Goal: Browse casually: Explore the website without a specific task or goal

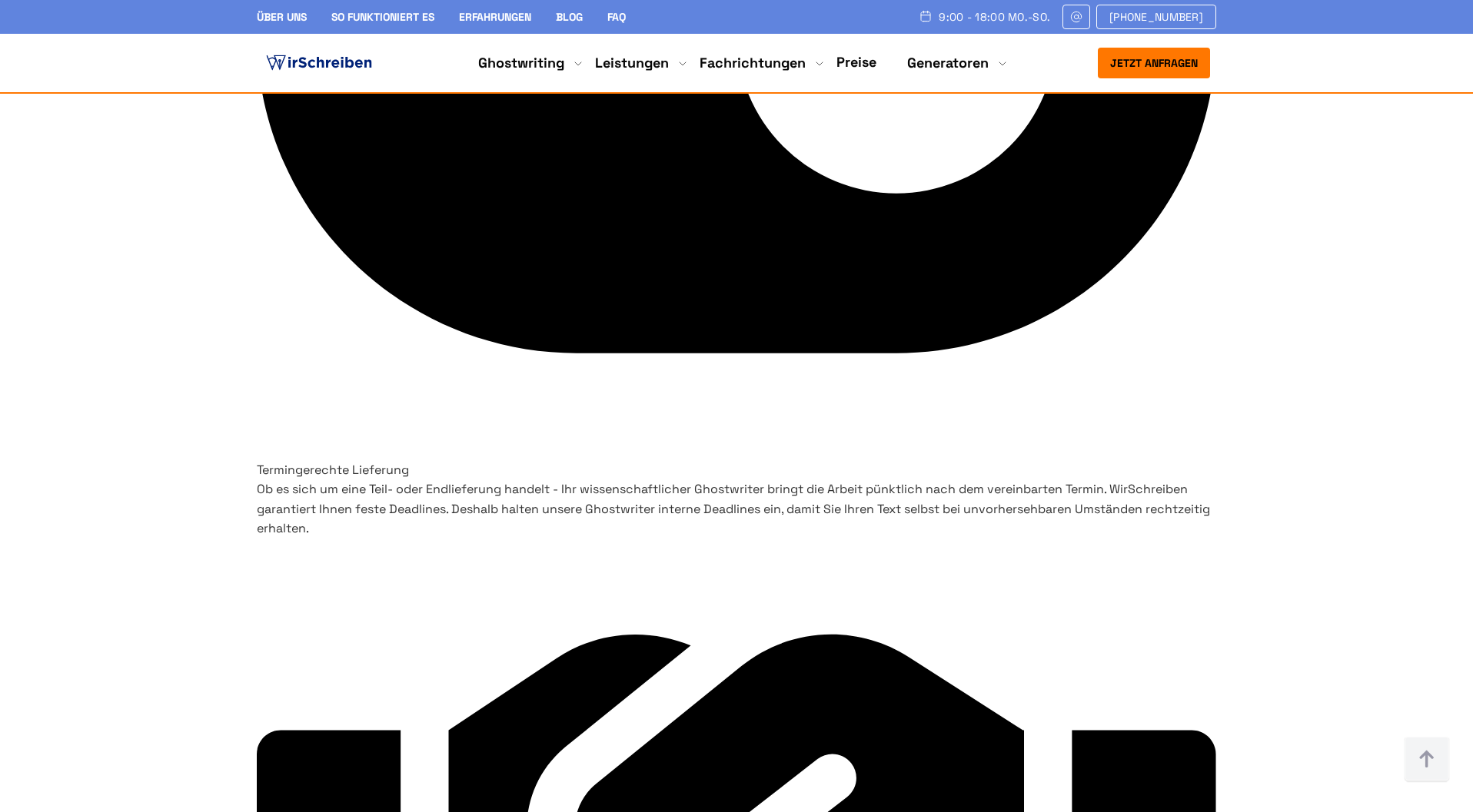
scroll to position [6677, 0]
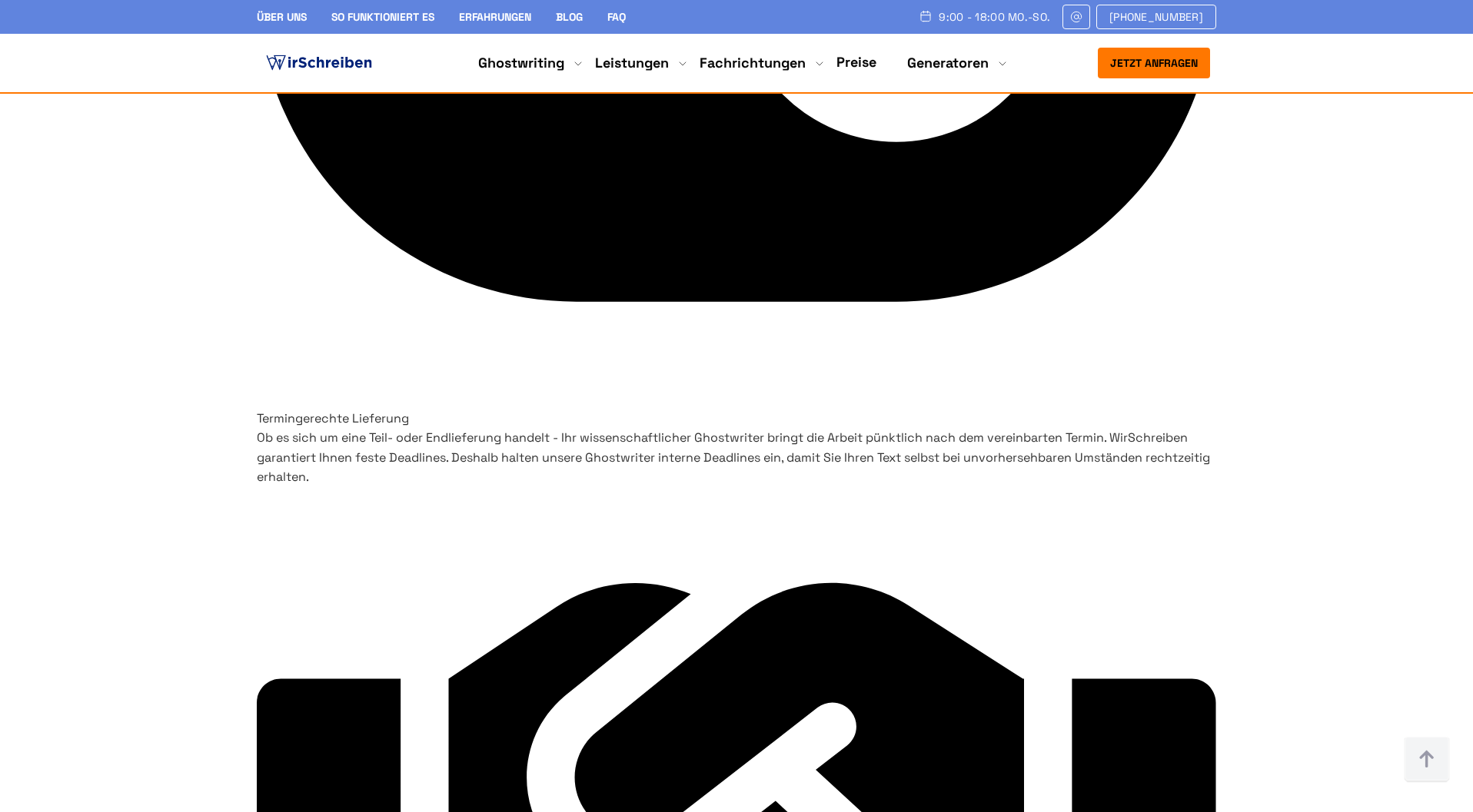
scroll to position [6725, 0]
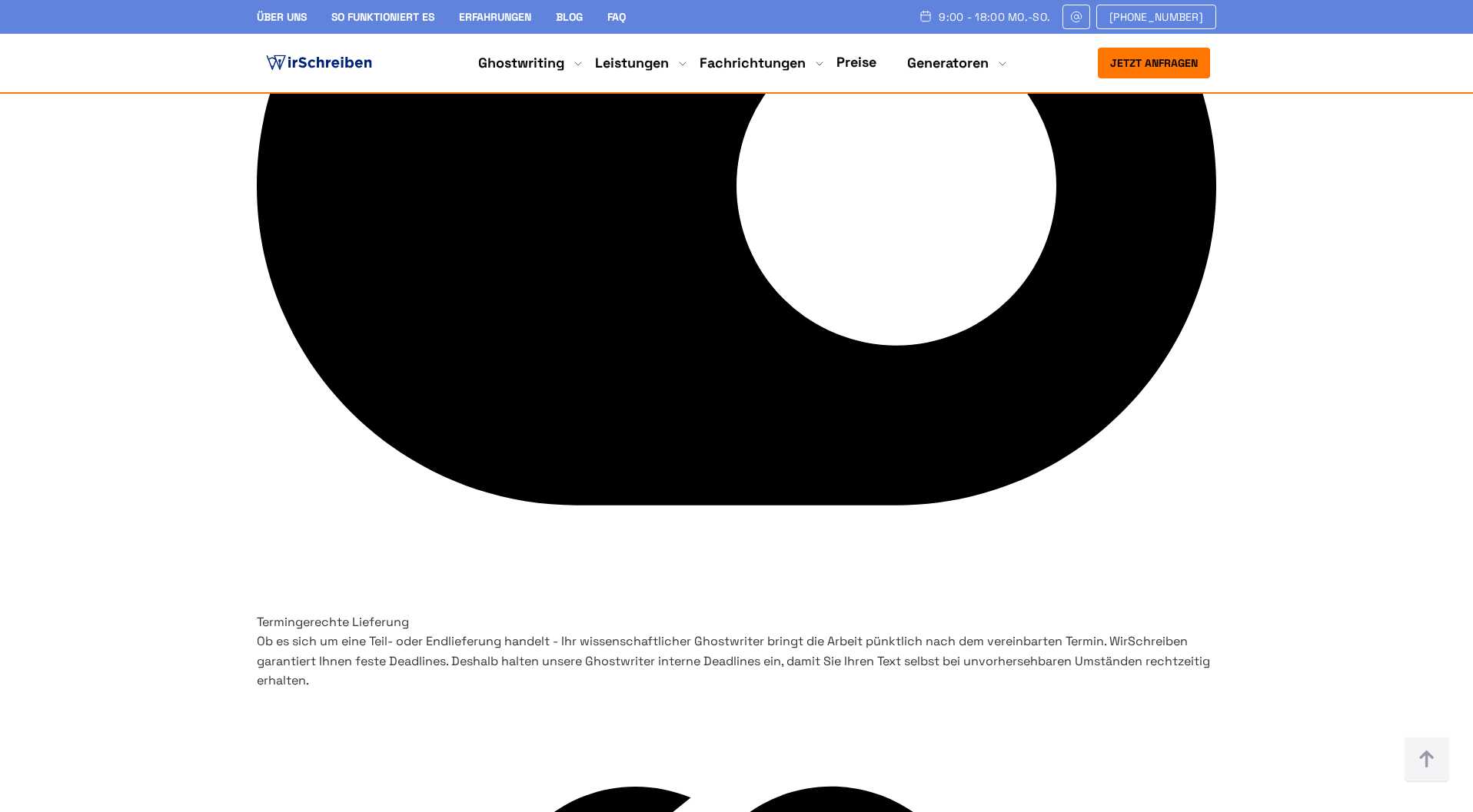
scroll to position [6500, 0]
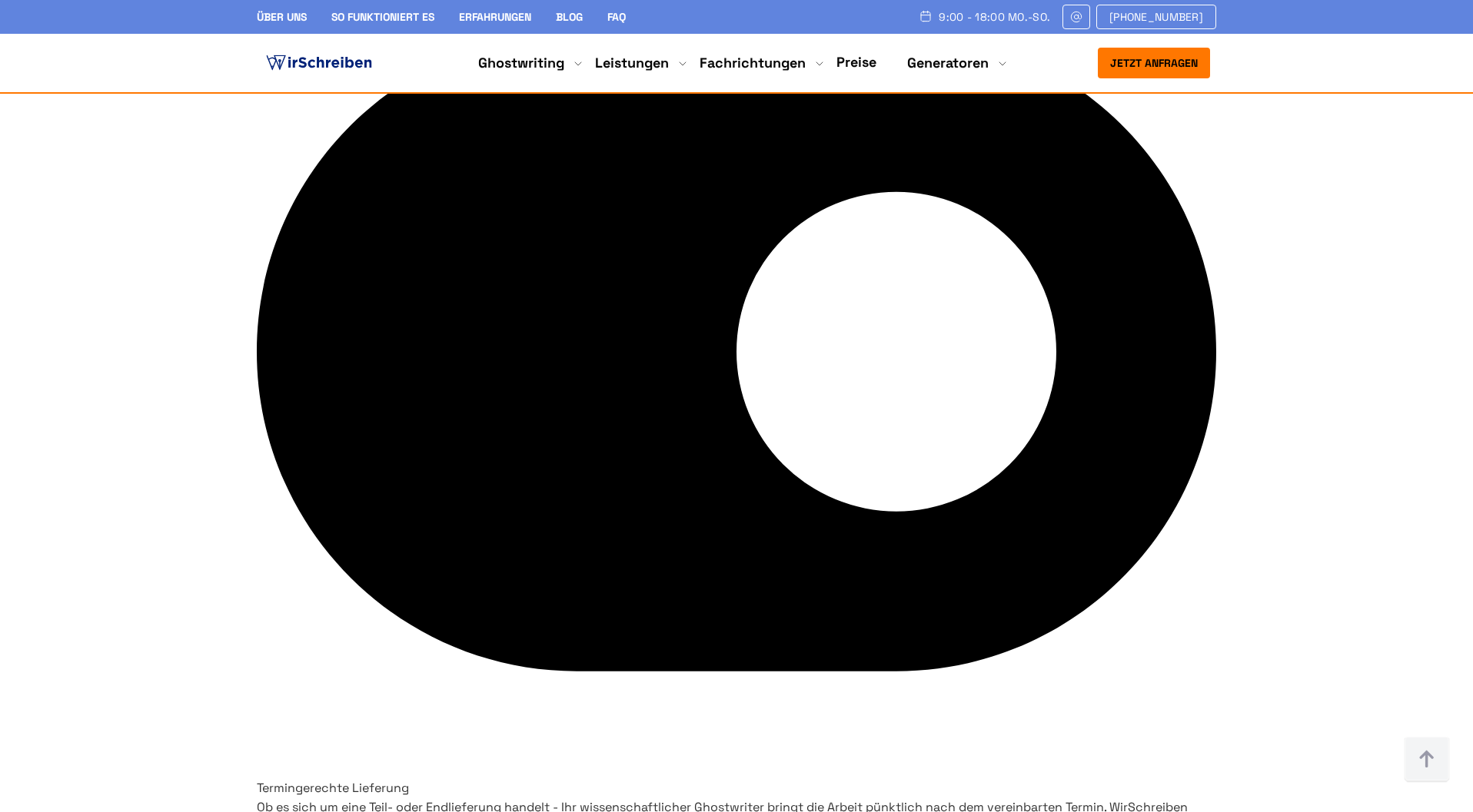
scroll to position [6281, 0]
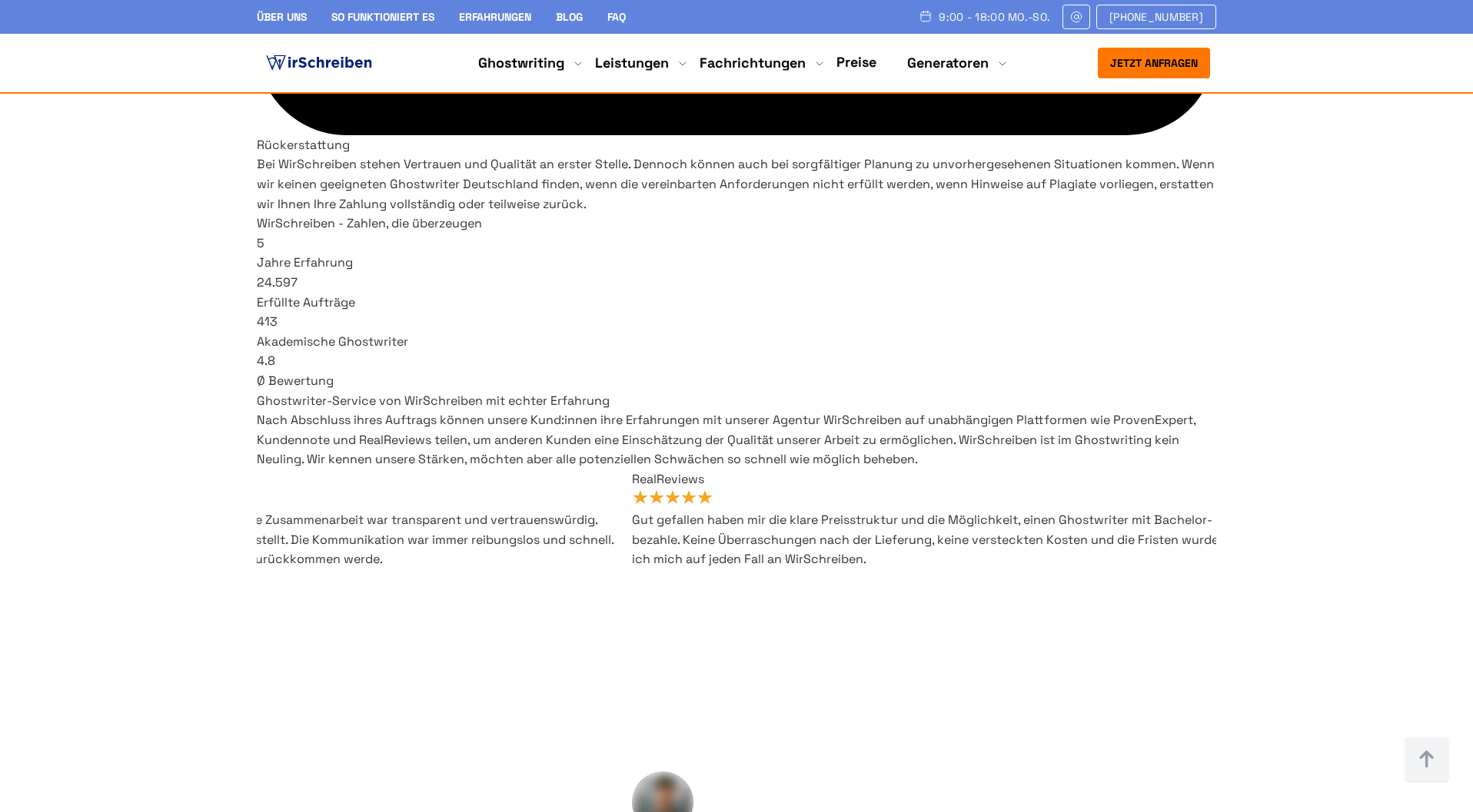
scroll to position [8767, 0]
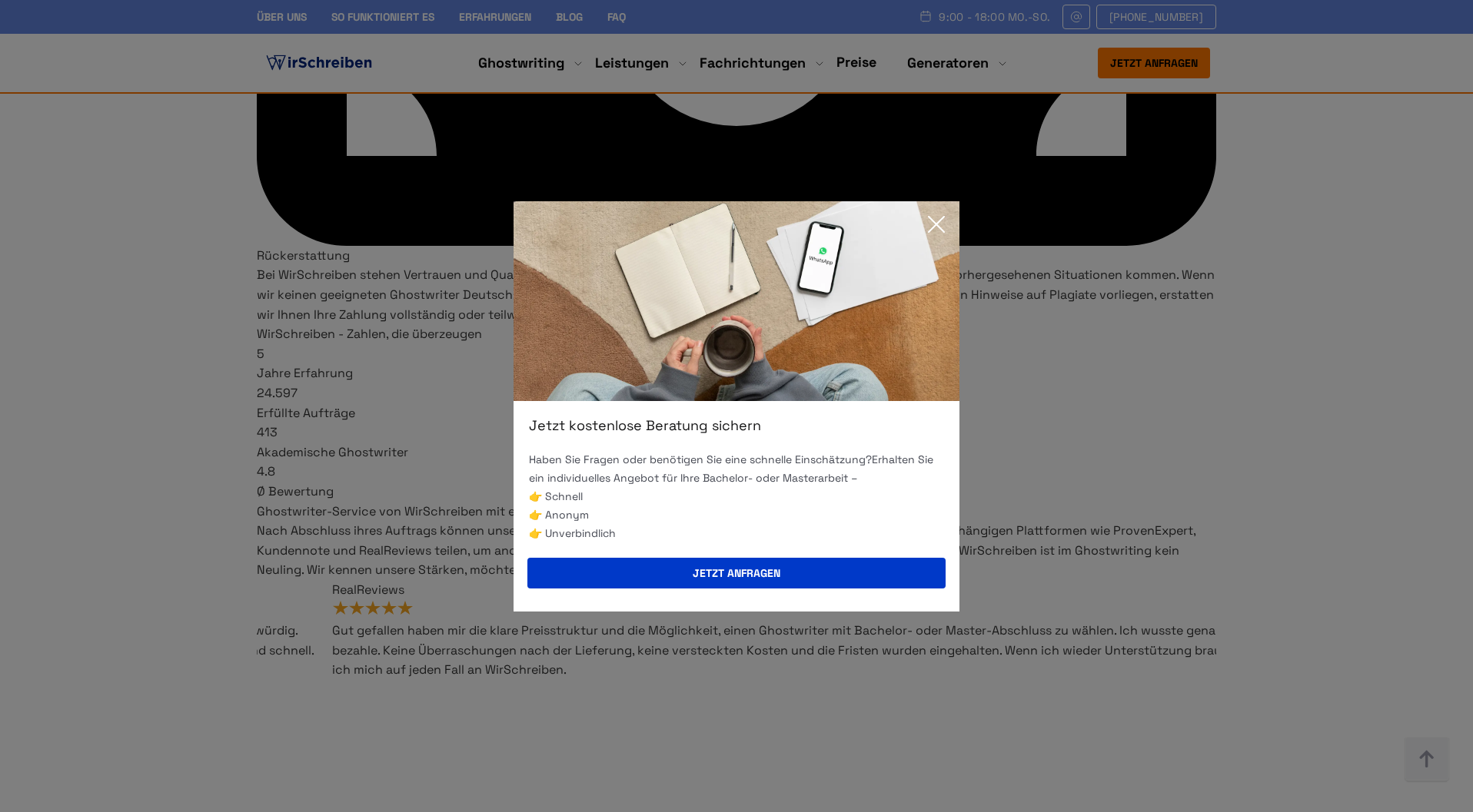
click at [942, 222] on icon at bounding box center [936, 224] width 31 height 31
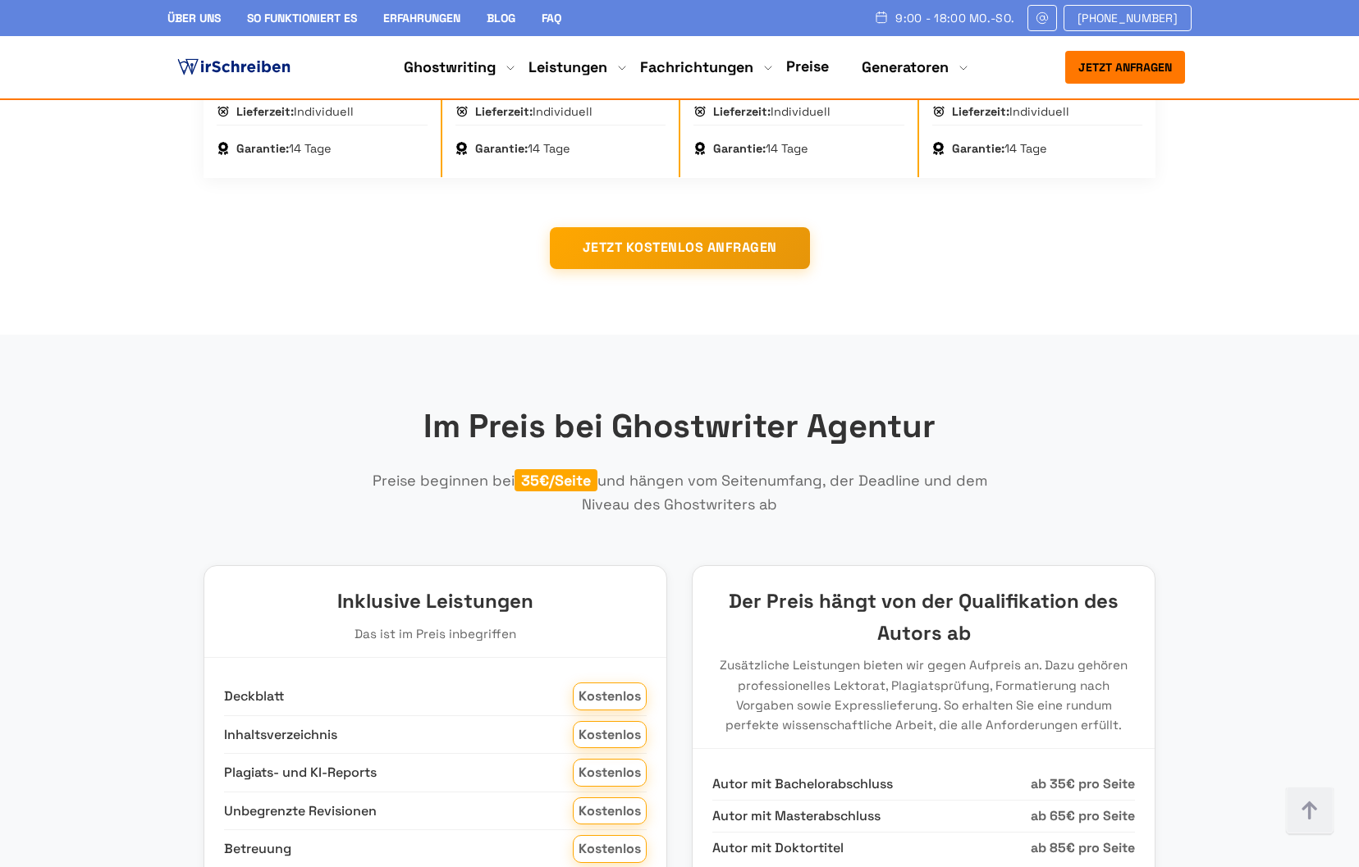
scroll to position [1655, 0]
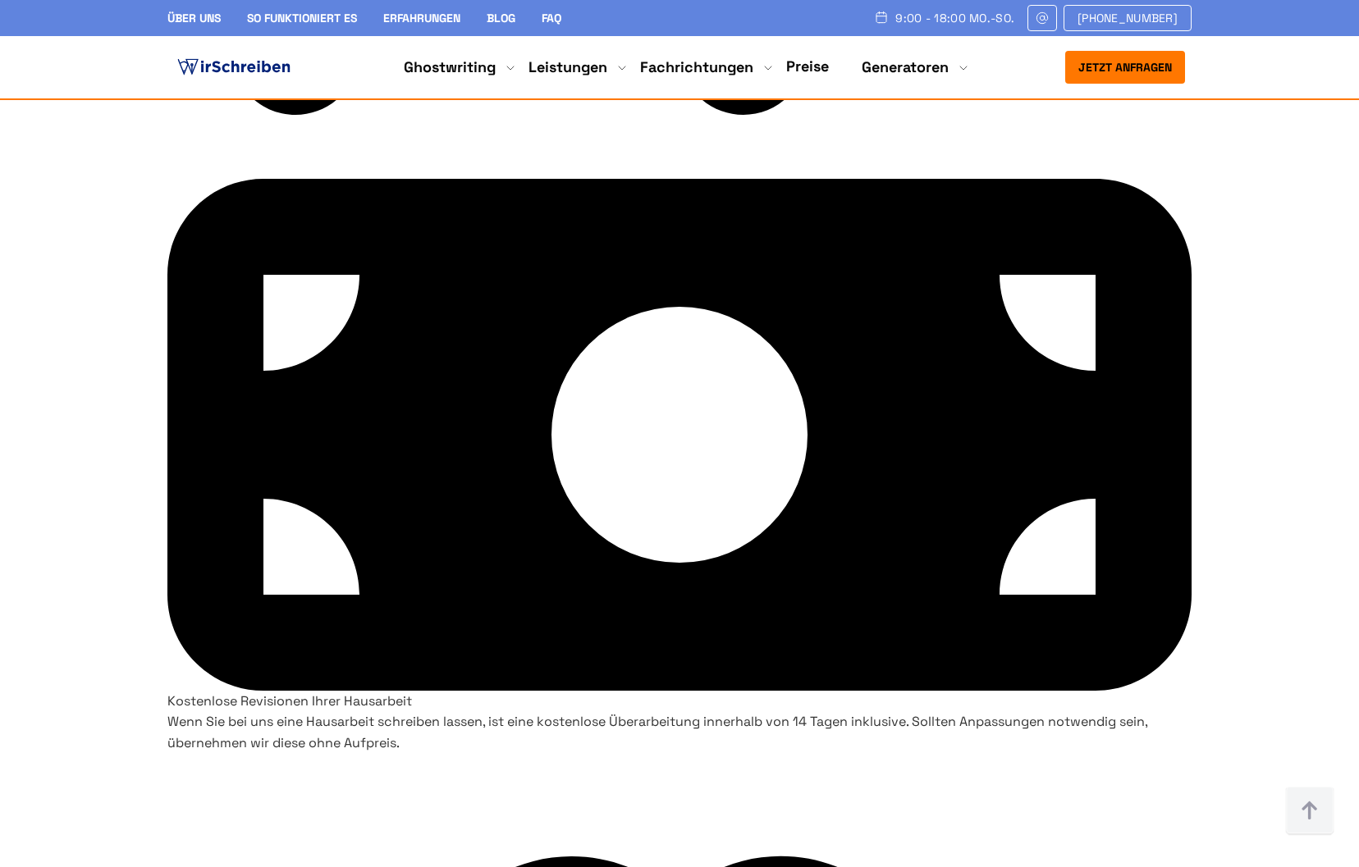
scroll to position [5596, 0]
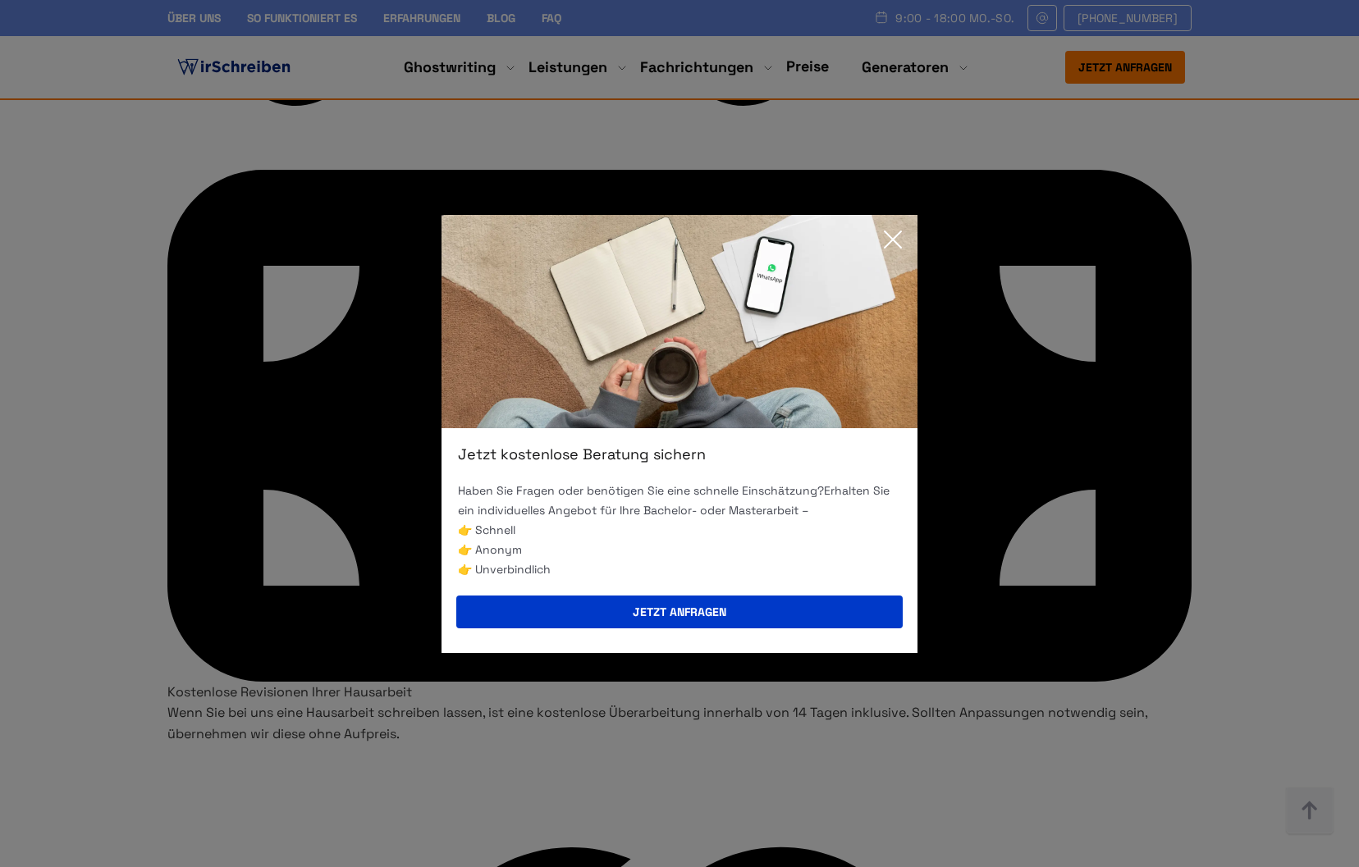
click at [897, 222] on img at bounding box center [679, 321] width 476 height 213
click at [894, 240] on icon at bounding box center [893, 239] width 16 height 16
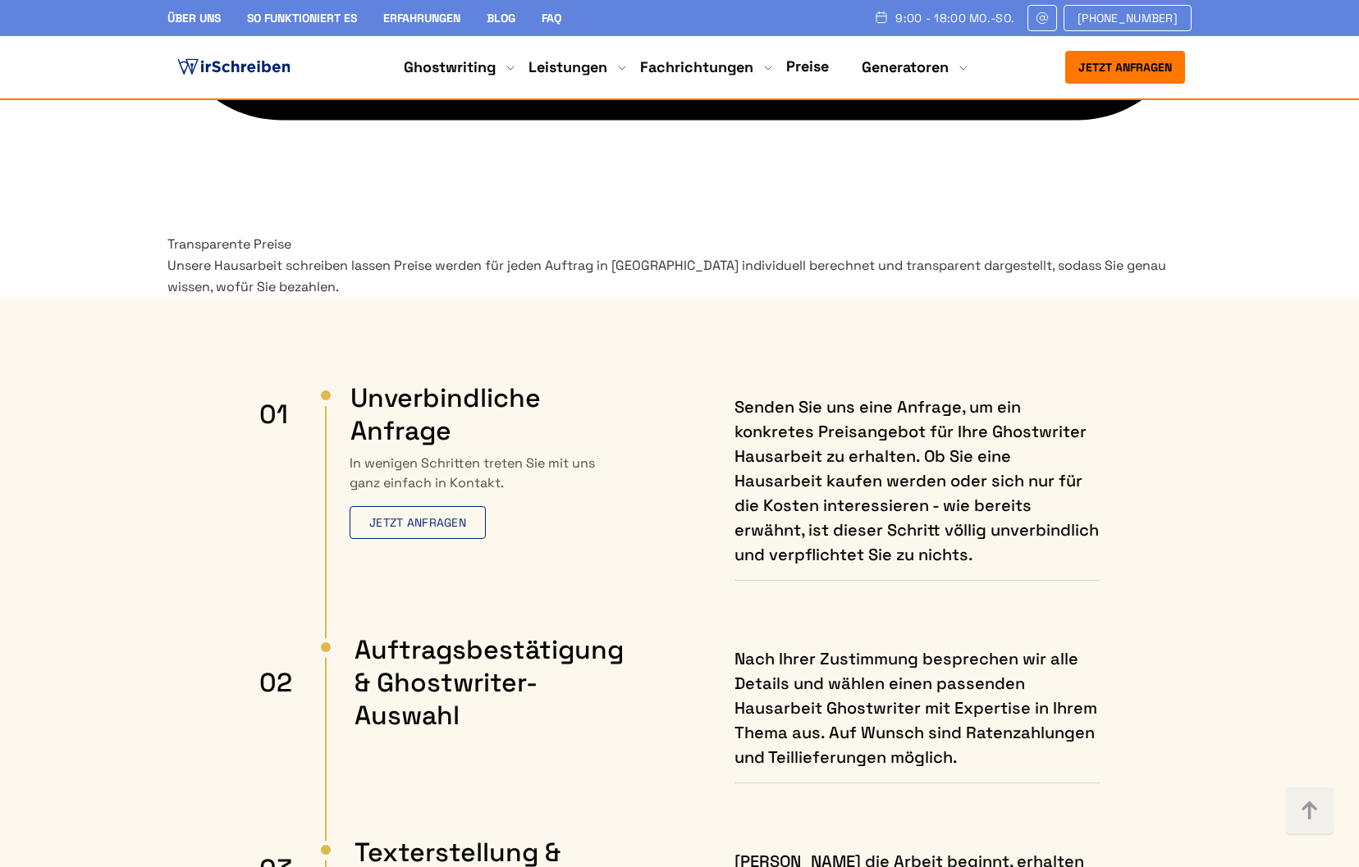
scroll to position [9109, 0]
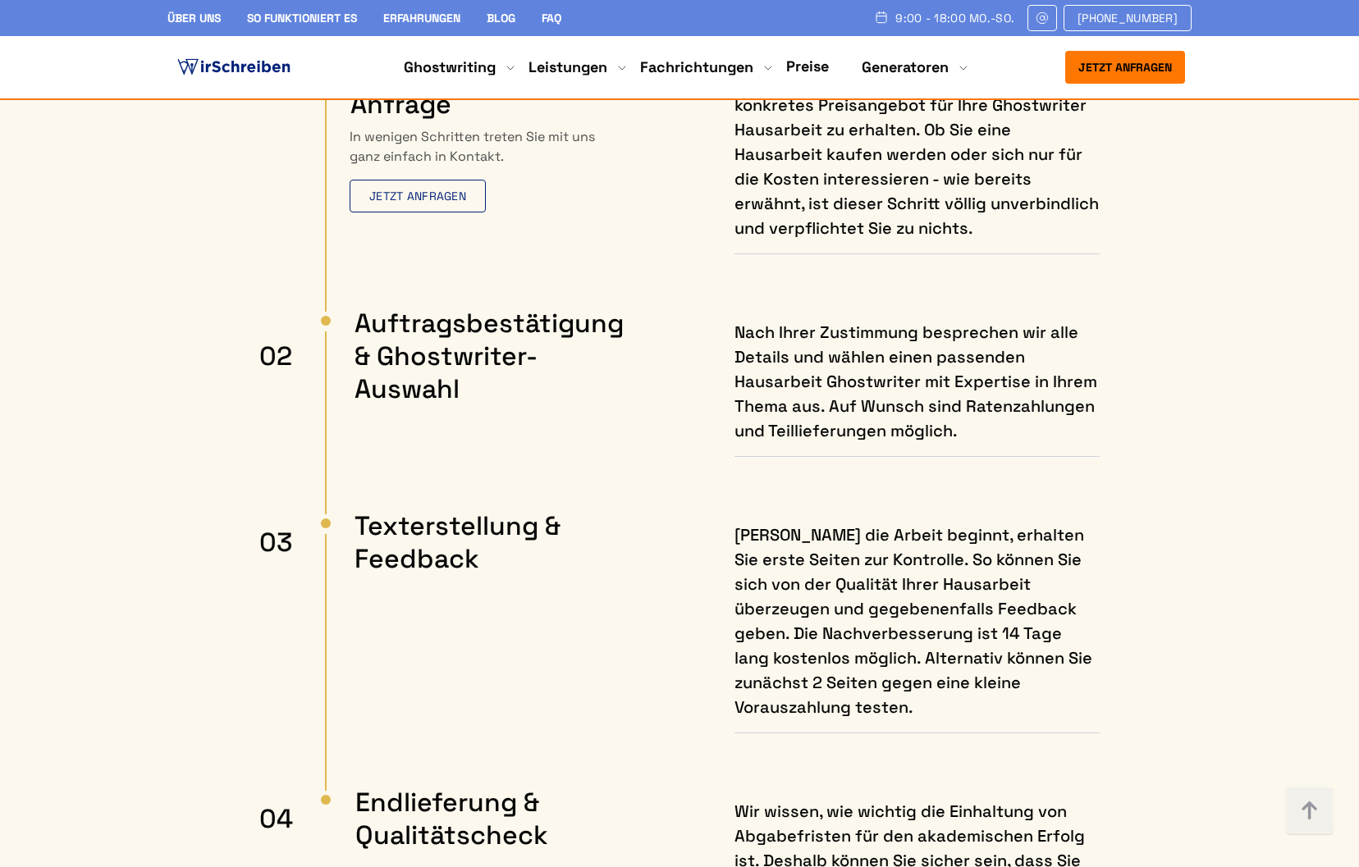
click at [257, 70] on img at bounding box center [234, 67] width 120 height 25
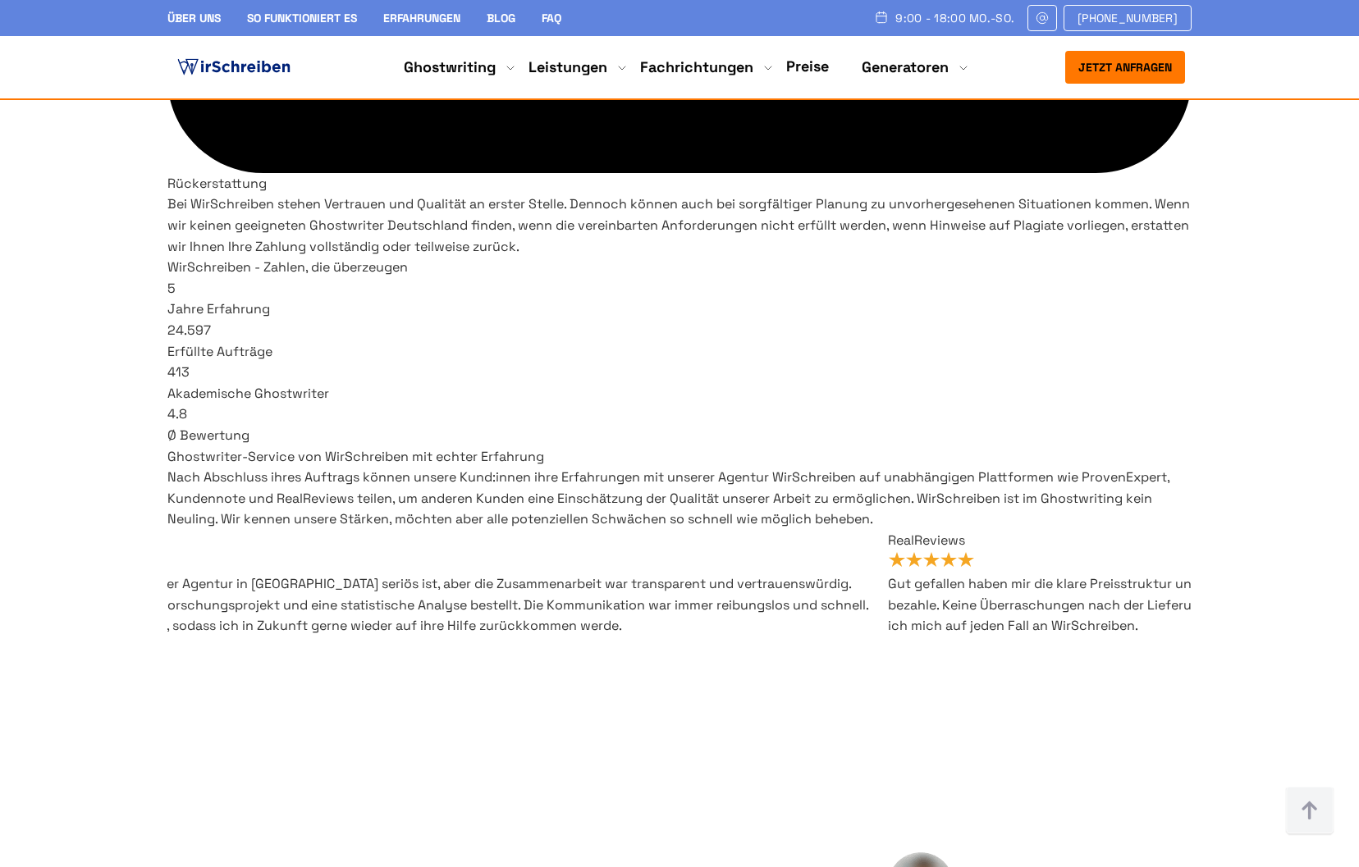
scroll to position [9491, 0]
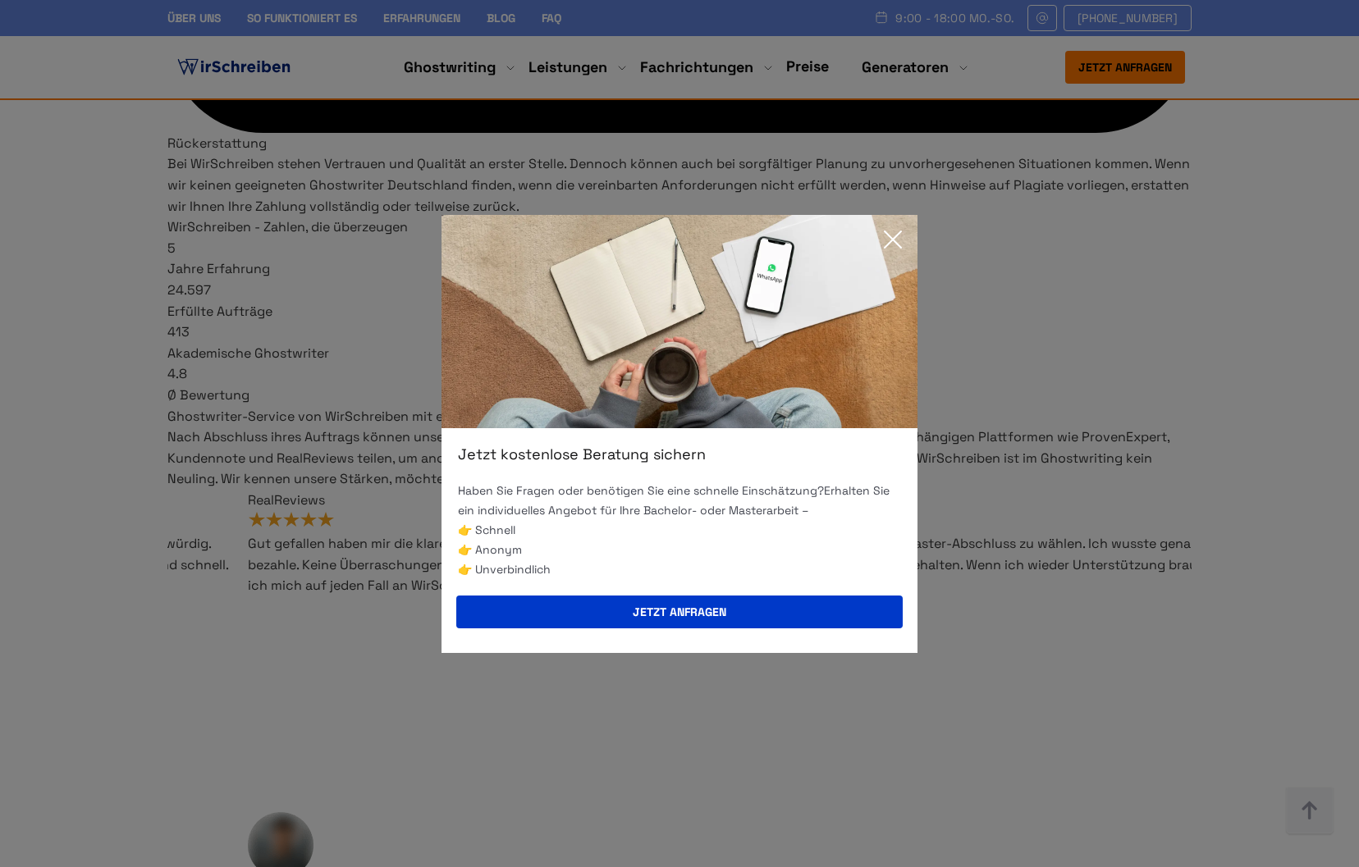
click at [891, 240] on icon at bounding box center [893, 239] width 16 height 16
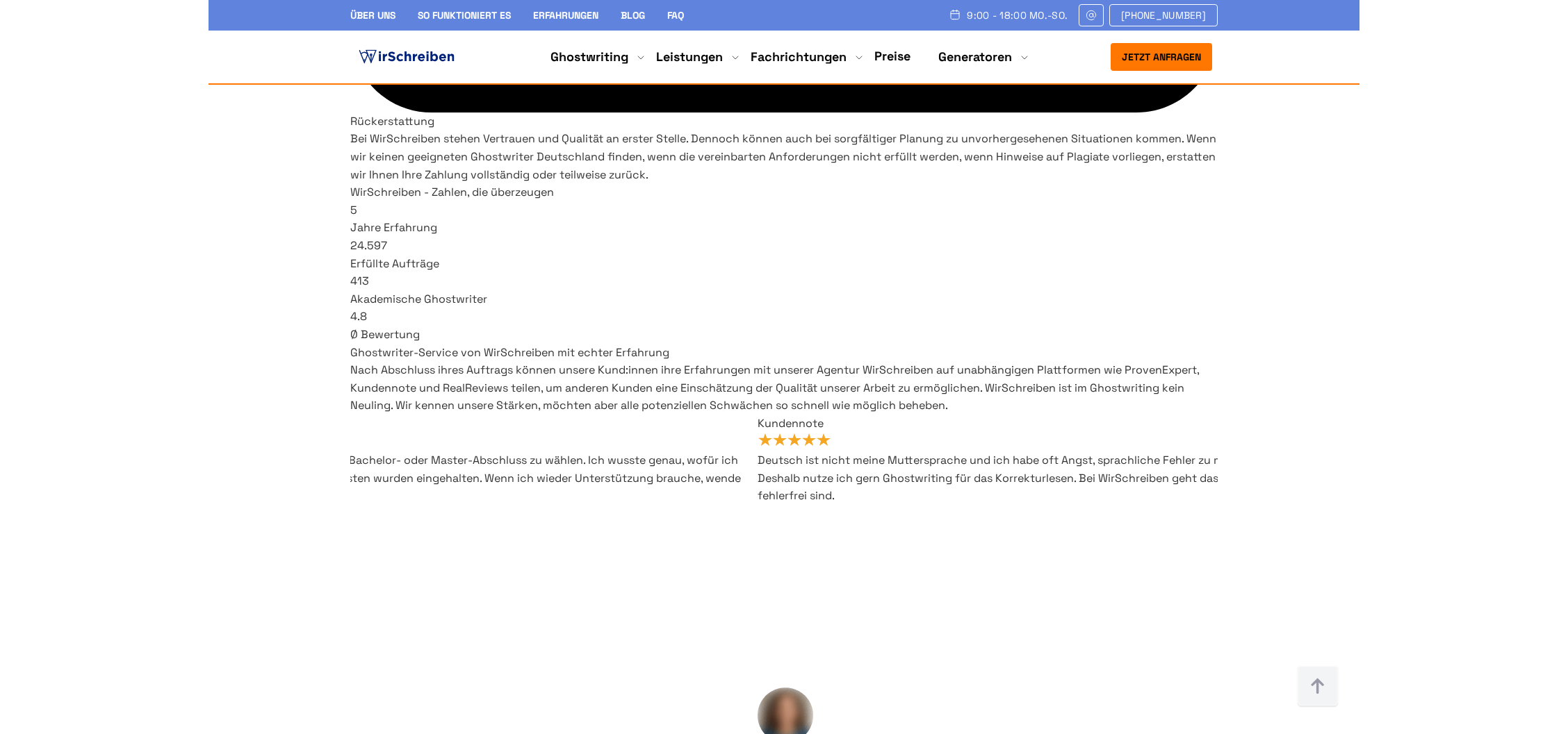
scroll to position [8015, 0]
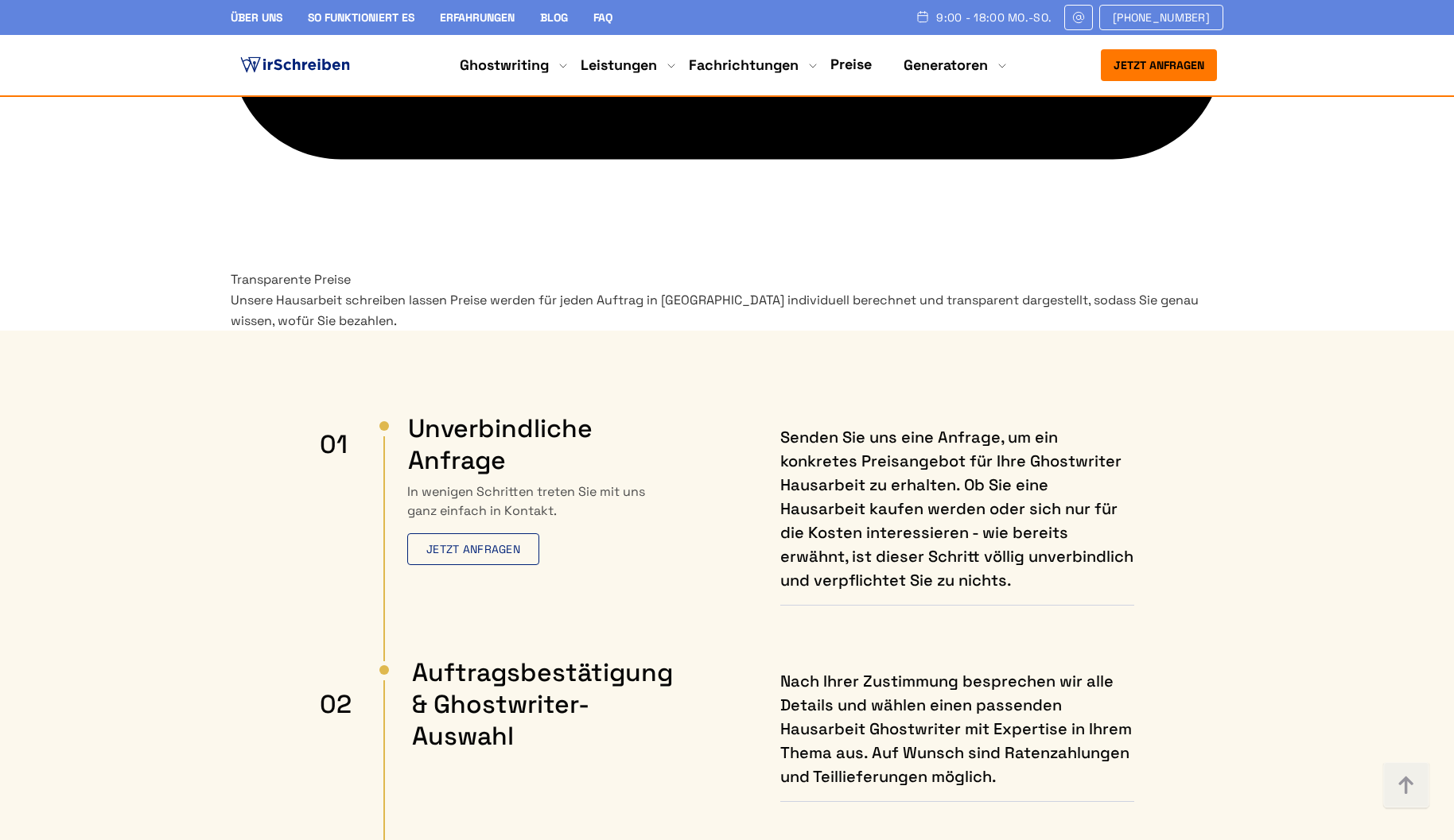
scroll to position [8609, 0]
